Goal: Use online tool/utility: Utilize a website feature to perform a specific function

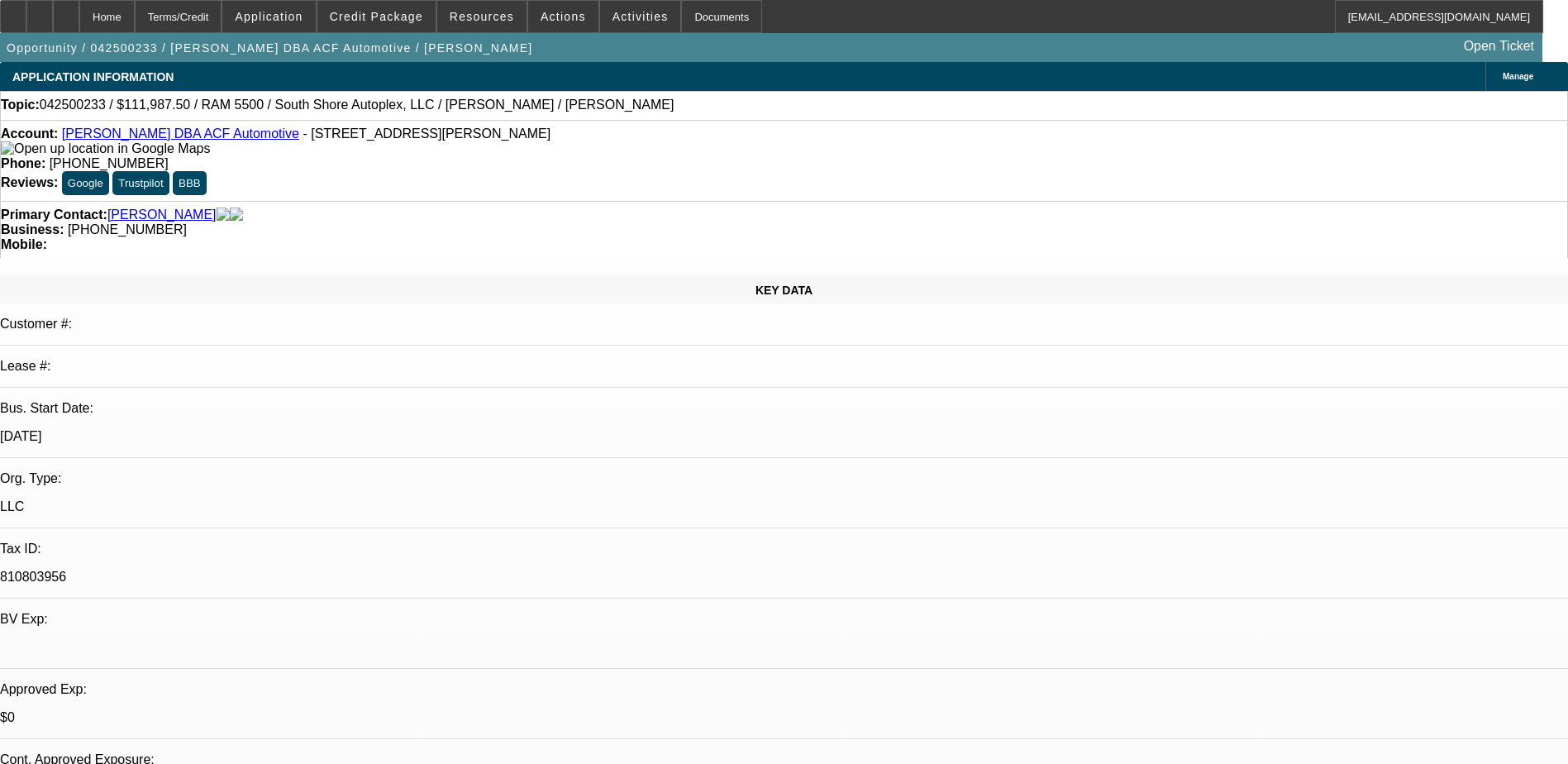
select select "0"
select select "0.1"
select select "0"
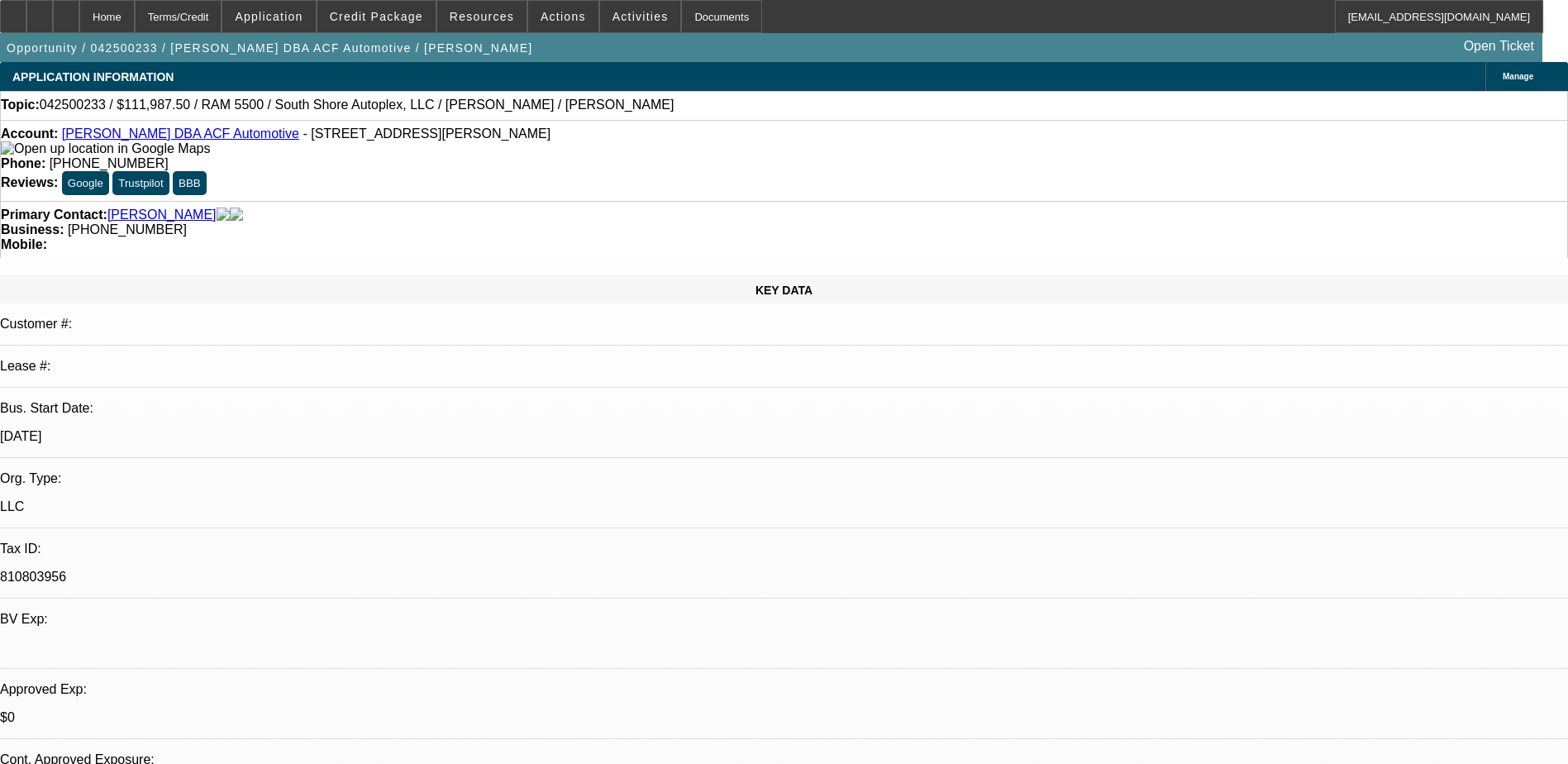
select select "0.1"
select select "0"
select select "2"
select select "0.1"
select select "0.15"
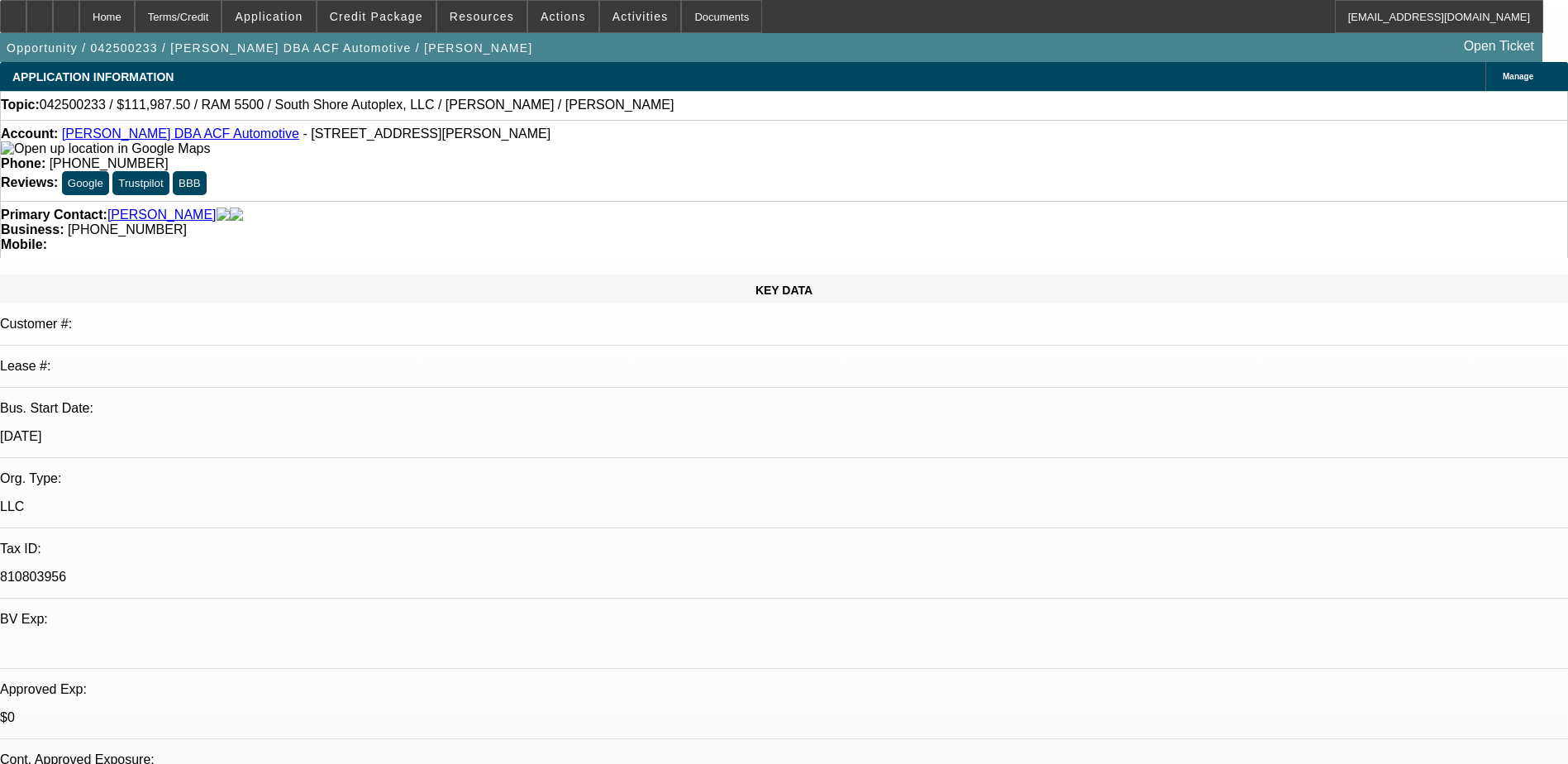
select select "2"
select select "0.1"
select select "1"
select select "3"
select select "4"
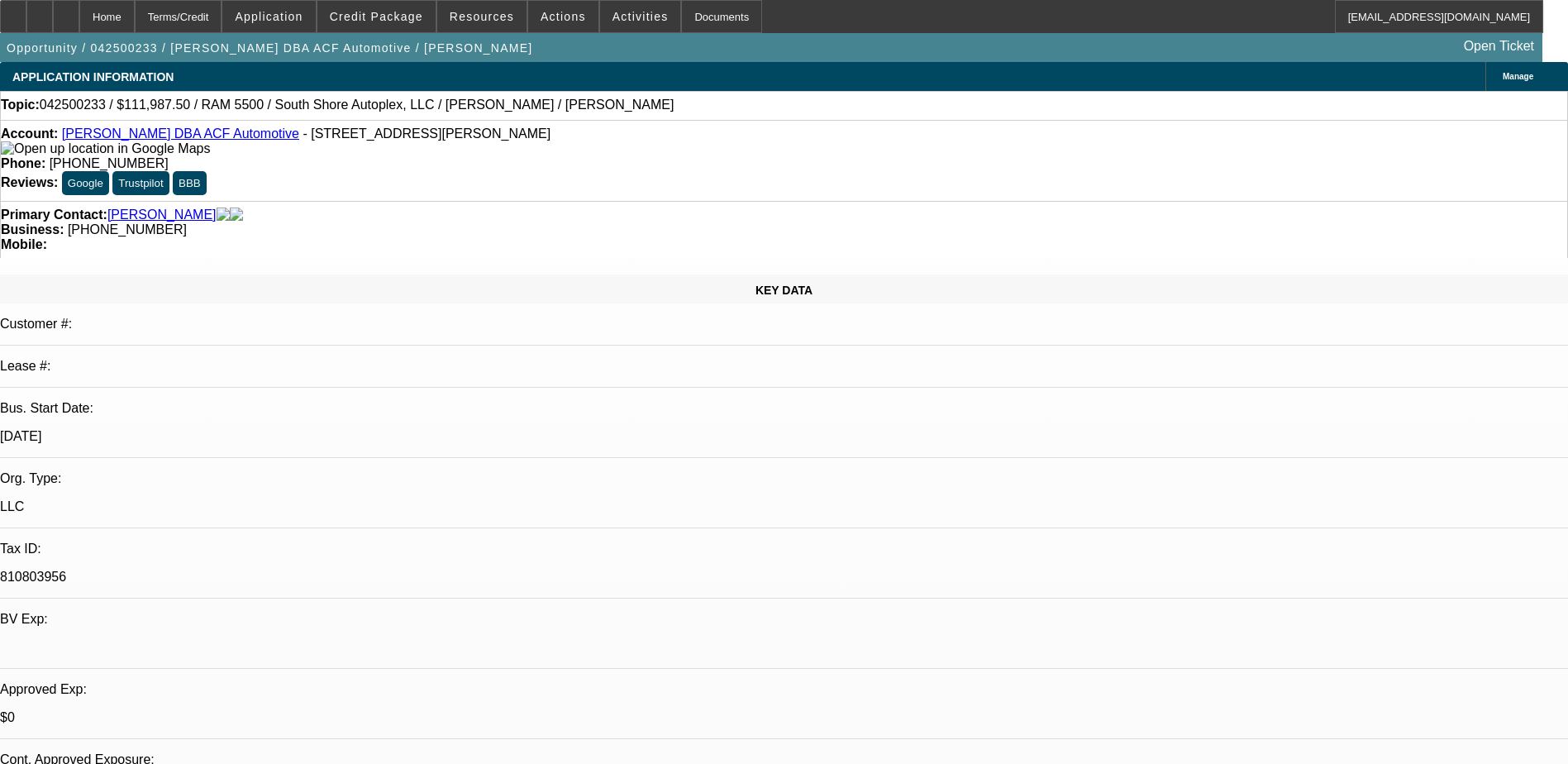
select select "1"
select select "3"
select select "4"
select select "1"
select select "2"
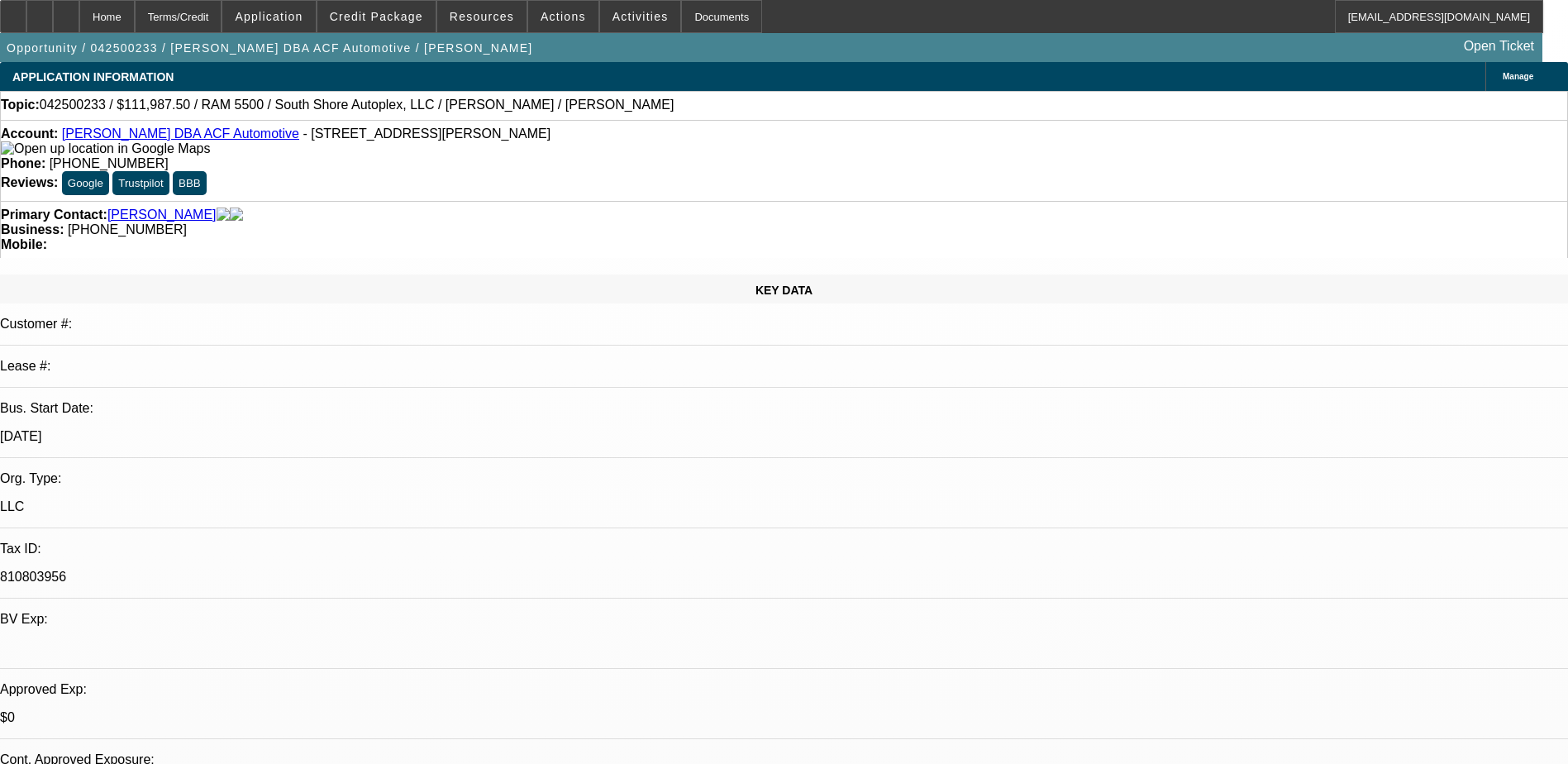
select select "4"
select select "1"
select select "2"
select select "4"
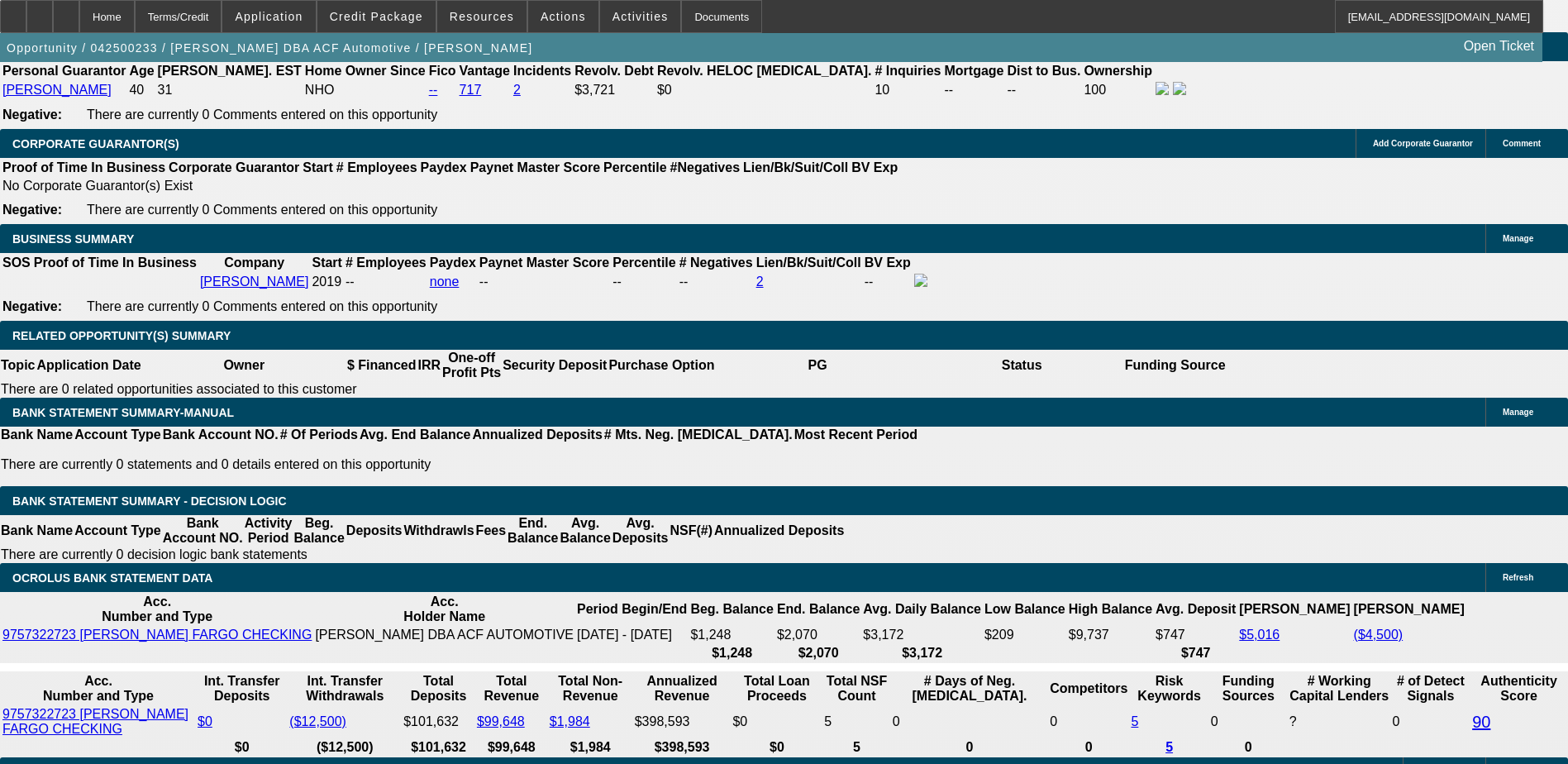
scroll to position [2423, 0]
